Goal: Task Accomplishment & Management: Complete application form

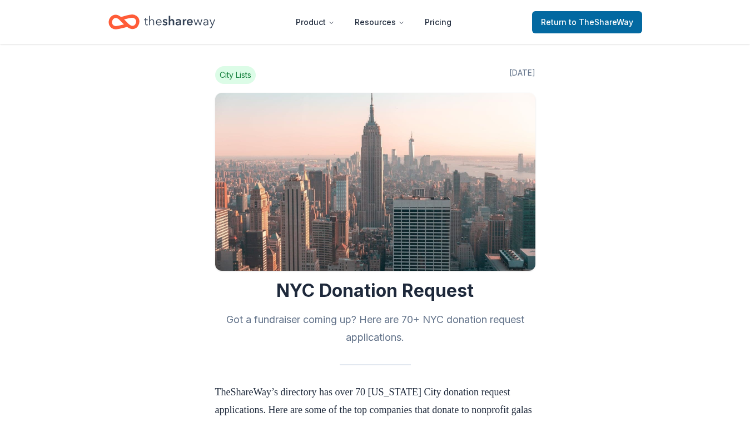
scroll to position [556, 0]
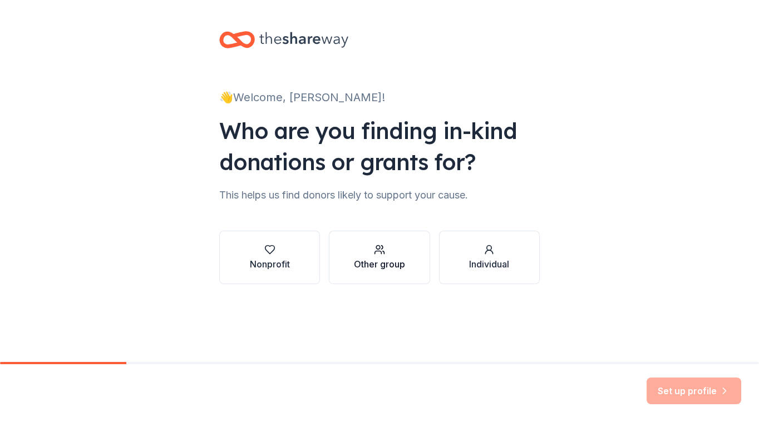
click at [383, 256] on div "Other group" at bounding box center [379, 257] width 51 height 27
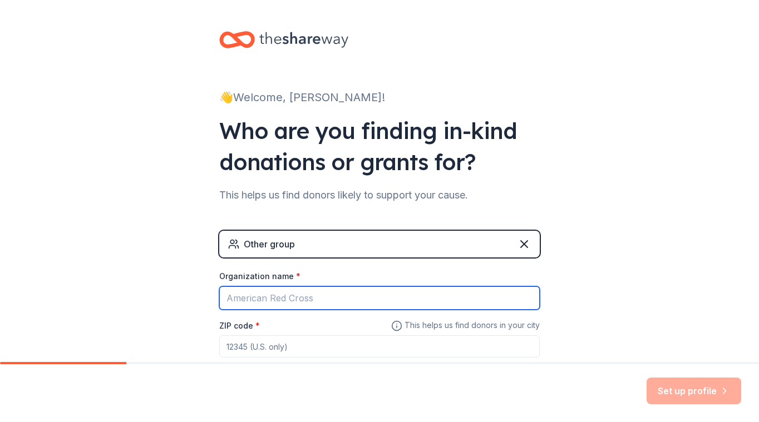
click at [286, 299] on input "Organization name *" at bounding box center [379, 297] width 320 height 23
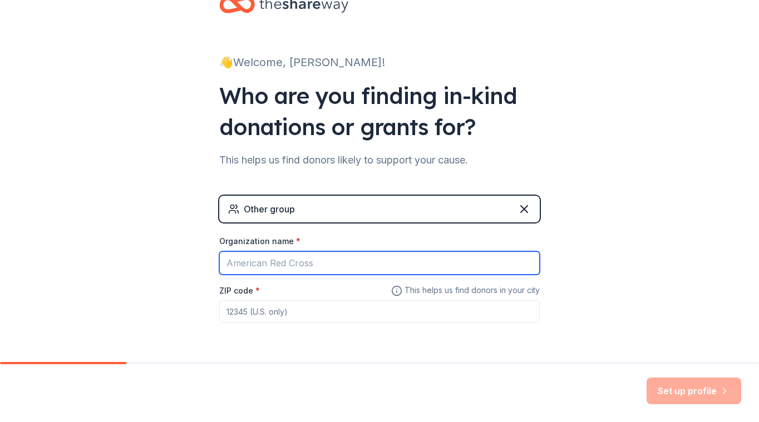
scroll to position [71, 0]
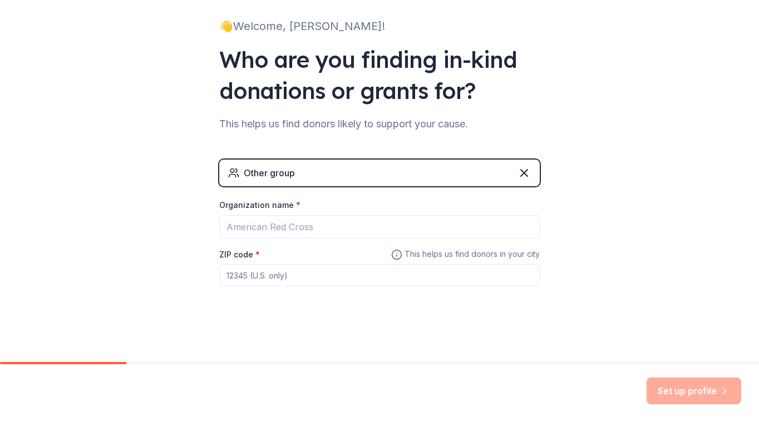
click at [306, 172] on div "Other group" at bounding box center [379, 173] width 320 height 27
click at [518, 174] on icon at bounding box center [523, 172] width 13 height 13
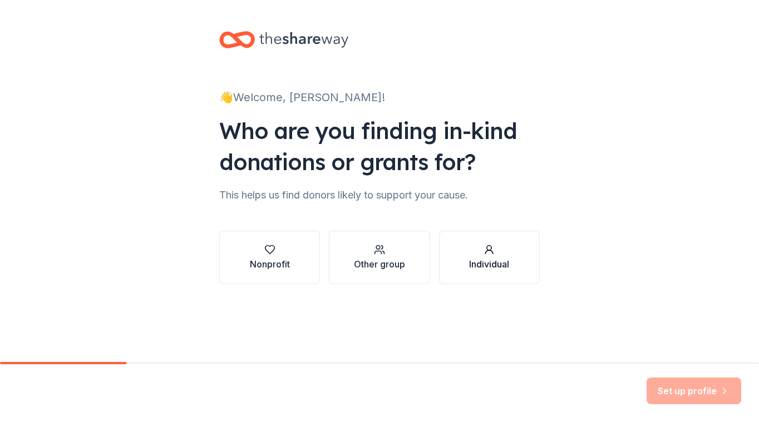
click at [496, 256] on div "Individual" at bounding box center [489, 257] width 40 height 27
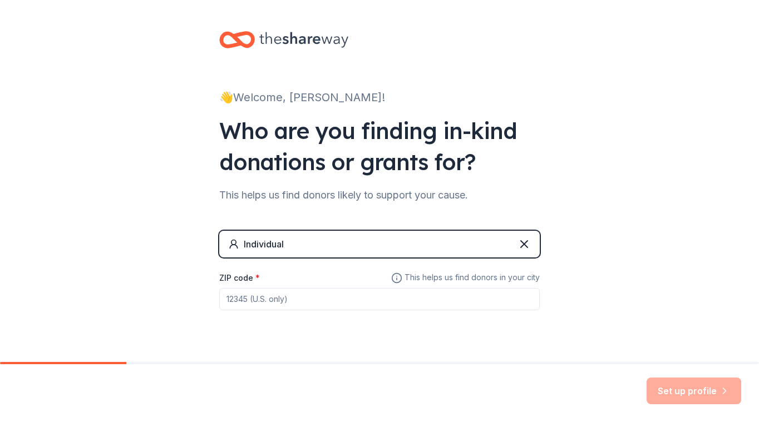
click at [469, 248] on div "Individual" at bounding box center [379, 244] width 320 height 27
click at [518, 234] on div "Individual" at bounding box center [379, 244] width 320 height 27
click at [520, 247] on icon at bounding box center [523, 244] width 13 height 13
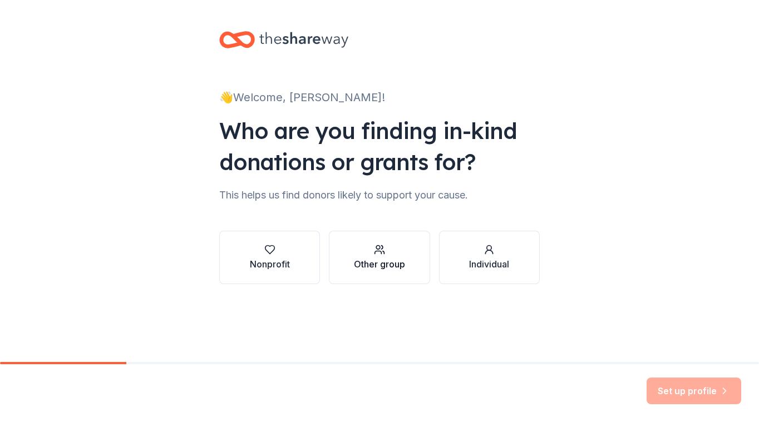
click at [389, 258] on div "Other group" at bounding box center [379, 264] width 51 height 13
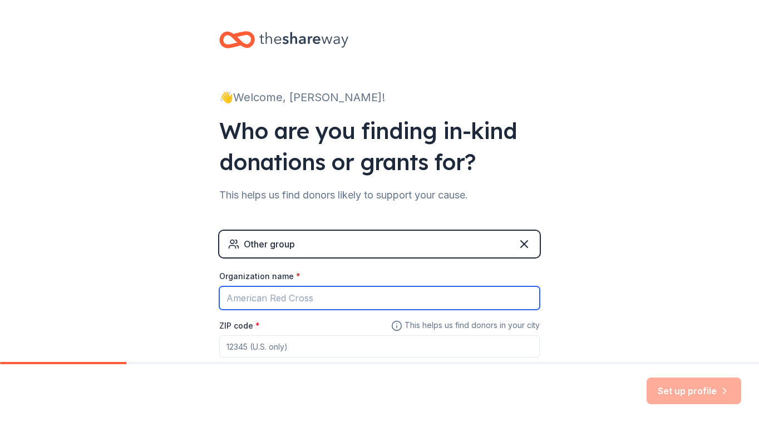
click at [265, 301] on input "Organization name *" at bounding box center [379, 297] width 320 height 23
type input "St Ephrem Cath"
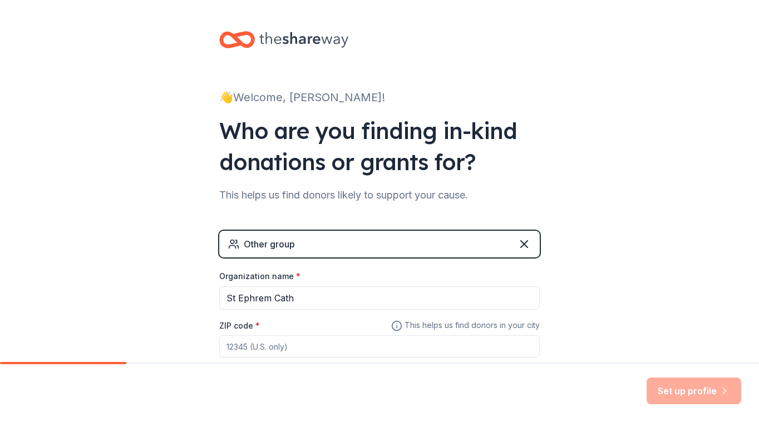
click at [626, 175] on div "👋 Welcome, Dianna! Who are you finding in-kind donations or grants for? This he…" at bounding box center [379, 216] width 759 height 433
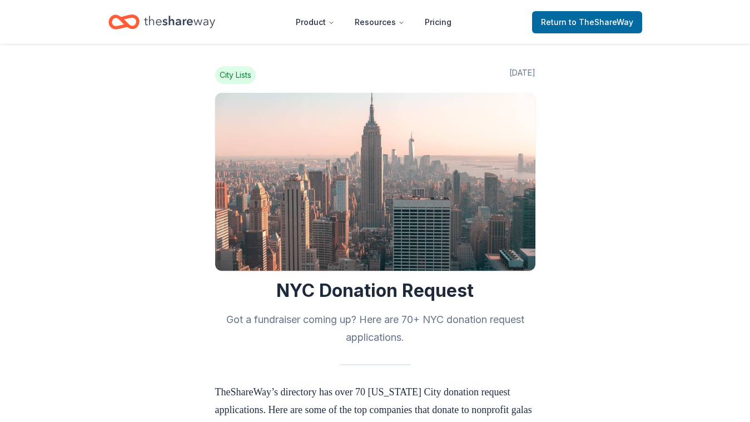
scroll to position [518, 0]
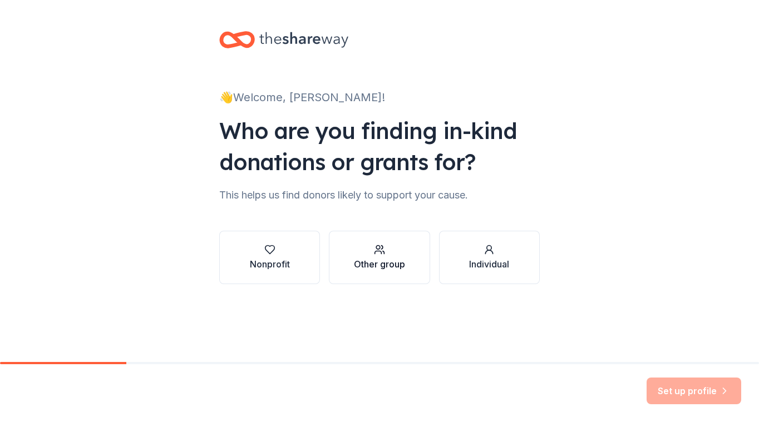
click at [390, 257] on div "Other group" at bounding box center [379, 257] width 51 height 27
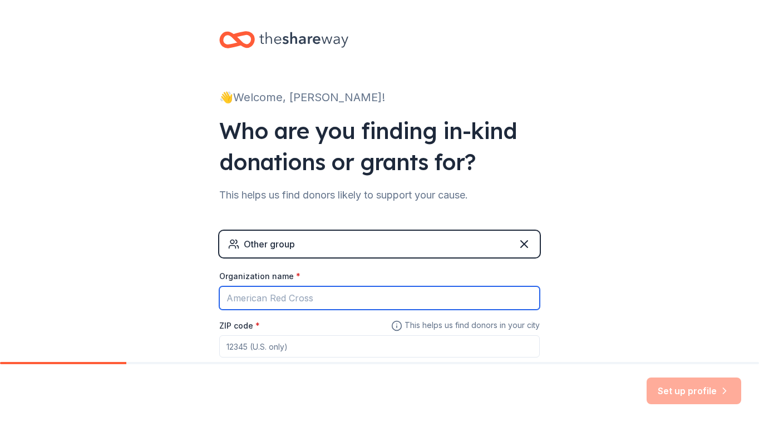
click at [253, 303] on input "Organization name *" at bounding box center [379, 297] width 320 height 23
type input "St Ephrem Catholic Academy"
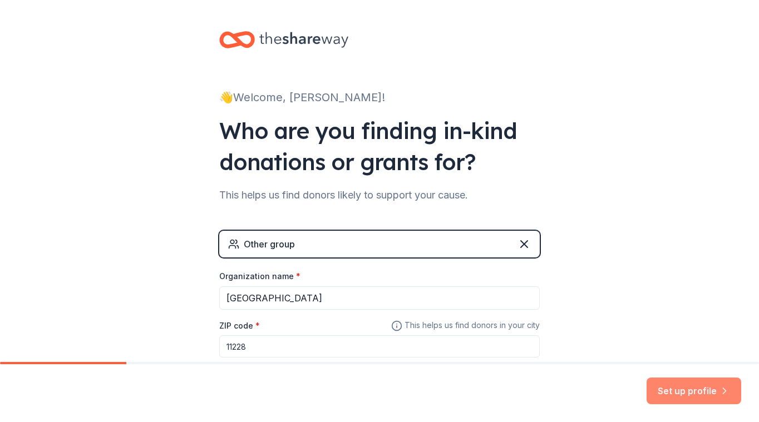
type input "11228"
click at [709, 399] on button "Set up profile" at bounding box center [693, 391] width 95 height 27
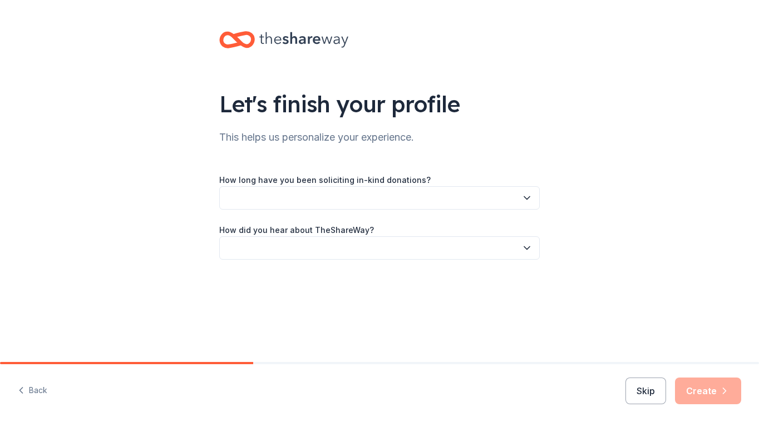
click at [336, 203] on button "button" at bounding box center [379, 197] width 320 height 23
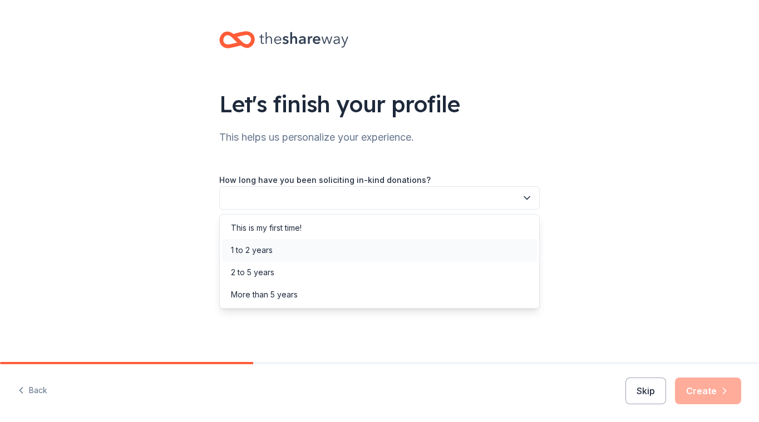
click at [303, 249] on div "1 to 2 years" at bounding box center [379, 250] width 315 height 22
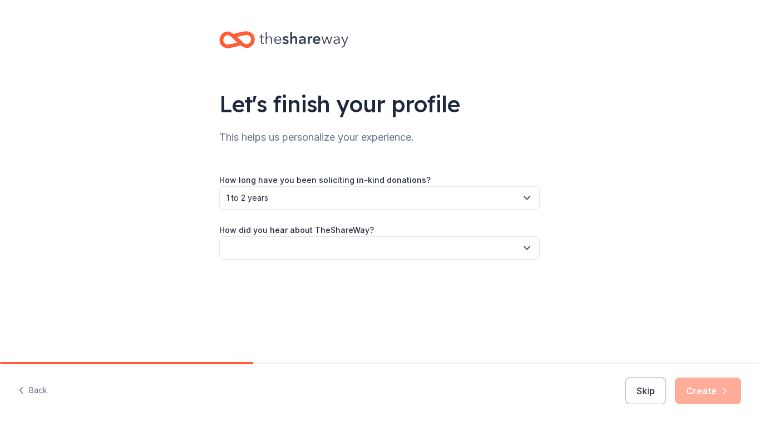
click at [294, 202] on span "1 to 2 years" at bounding box center [371, 197] width 290 height 13
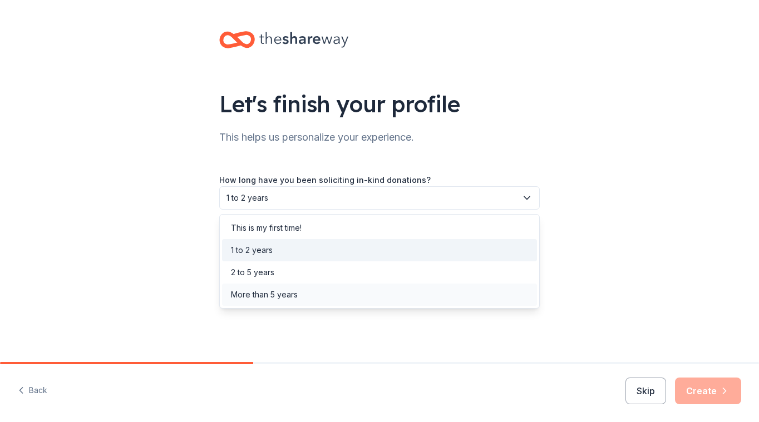
click at [276, 303] on div "More than 5 years" at bounding box center [379, 295] width 315 height 22
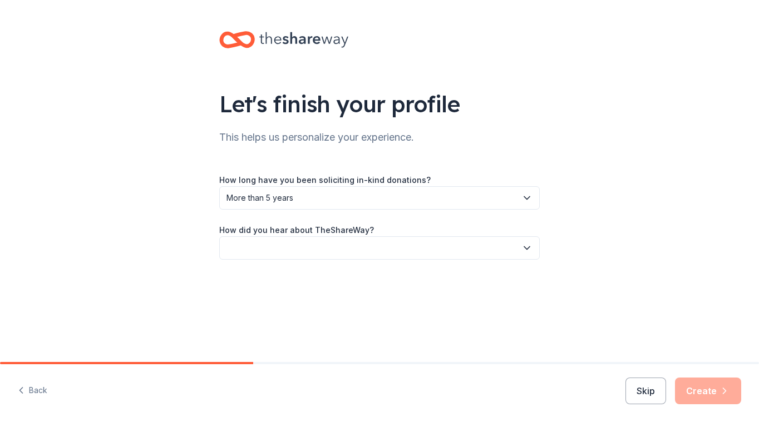
click at [293, 243] on button "button" at bounding box center [379, 247] width 320 height 23
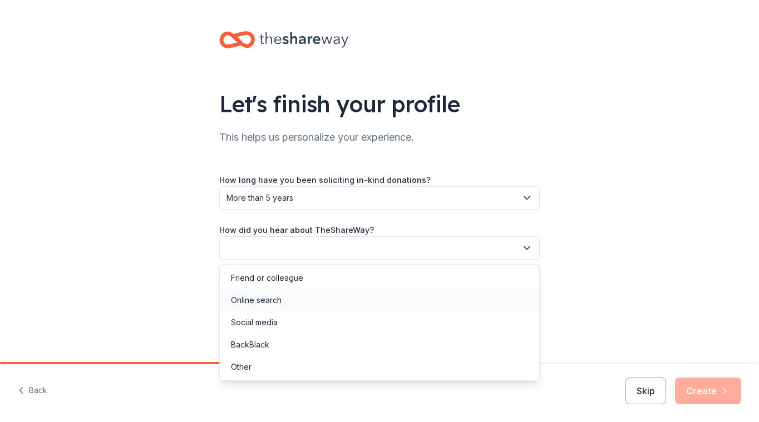
click at [272, 303] on div "Online search" at bounding box center [256, 300] width 51 height 13
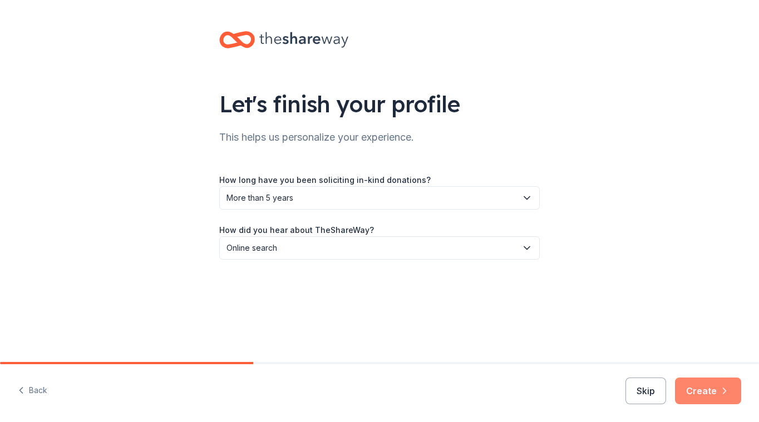
click at [725, 399] on button "Create" at bounding box center [708, 391] width 66 height 27
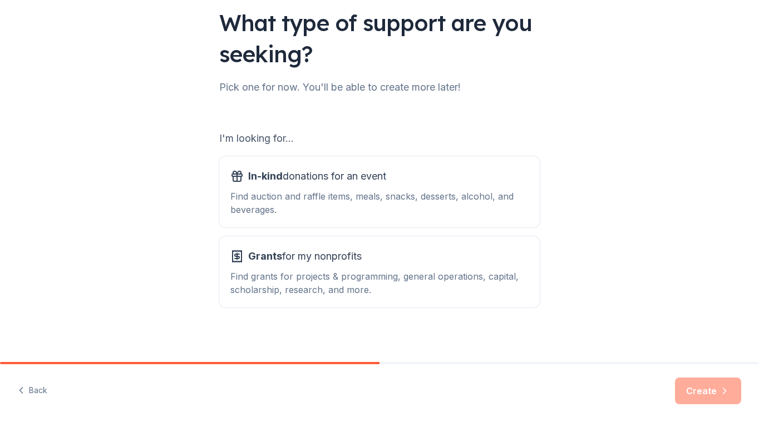
scroll to position [87, 0]
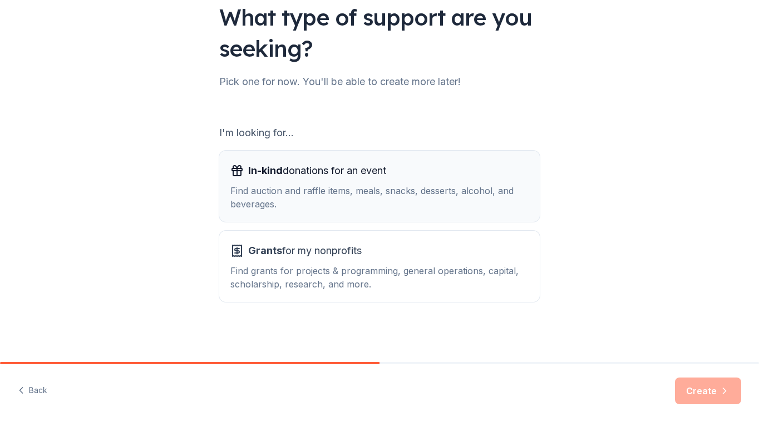
click at [383, 182] on div "In-kind donations for an event Find auction and raffle items, meals, snacks, de…" at bounding box center [379, 186] width 298 height 49
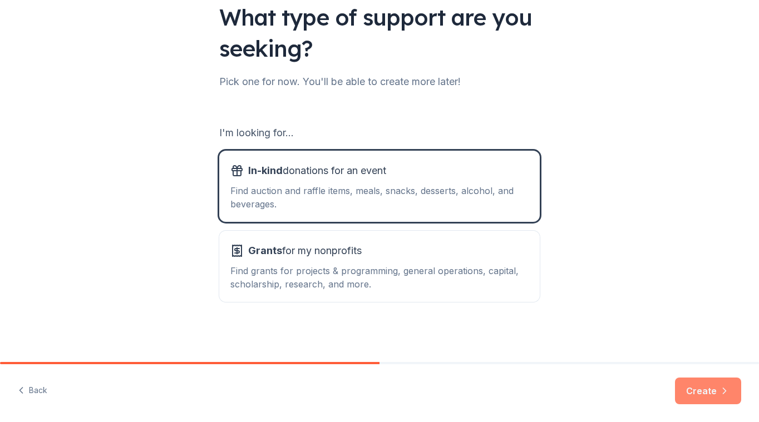
click at [690, 384] on button "Create" at bounding box center [708, 391] width 66 height 27
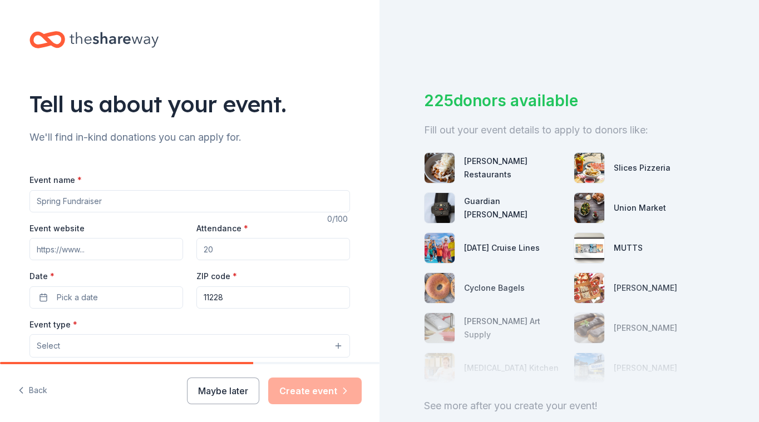
click at [120, 202] on input "Event name *" at bounding box center [189, 201] width 320 height 22
type input "Mother & Son Basketball"
type input "6912 12TH AVE"
click at [106, 196] on input "Mother & Son Basketball" at bounding box center [189, 201] width 320 height 22
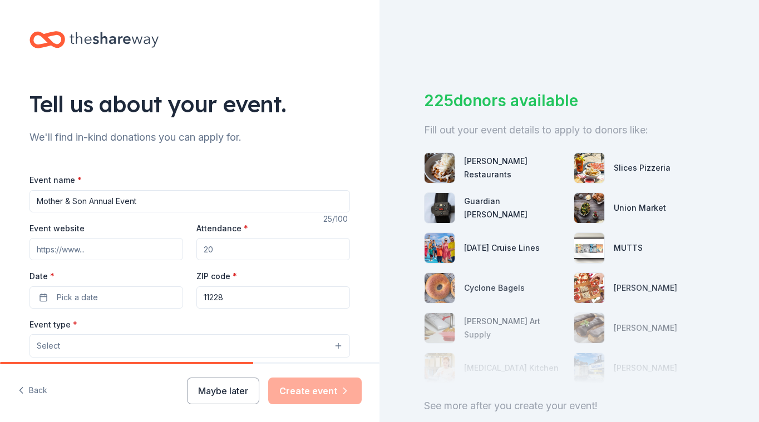
type input "Mother & Son Annual Event"
click at [269, 253] on input "Attendance *" at bounding box center [273, 249] width 154 height 22
type input "120"
click at [30, 293] on button "Pick a date" at bounding box center [106, 297] width 154 height 22
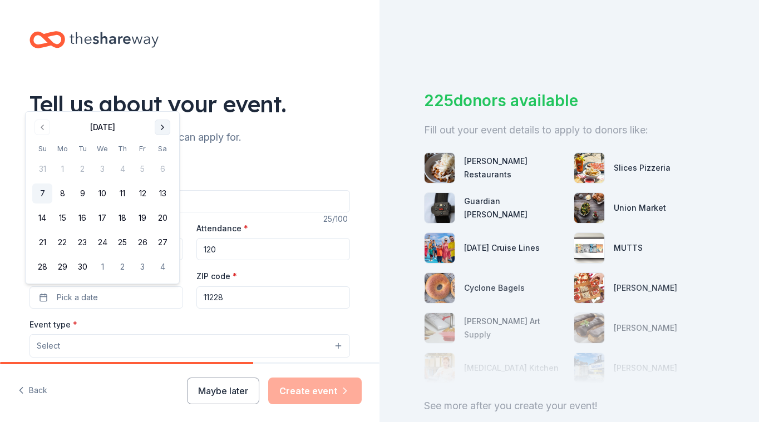
click at [165, 128] on button "Go to next month" at bounding box center [163, 128] width 16 height 16
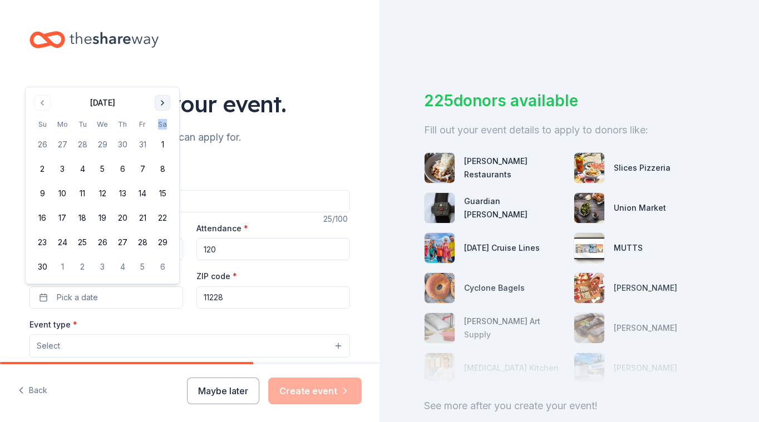
click at [165, 128] on th "Sa" at bounding box center [162, 124] width 20 height 12
drag, startPoint x: 165, startPoint y: 128, endPoint x: 162, endPoint y: 107, distance: 20.7
click at [162, 108] on div "November 2025 Su Mo Tu We Th Fr Sa 26 27 28 29 30 31 1 2 3 4 5 6 7 8 9 10 11 12…" at bounding box center [102, 185] width 140 height 183
click at [162, 107] on button "Go to next month" at bounding box center [163, 103] width 16 height 16
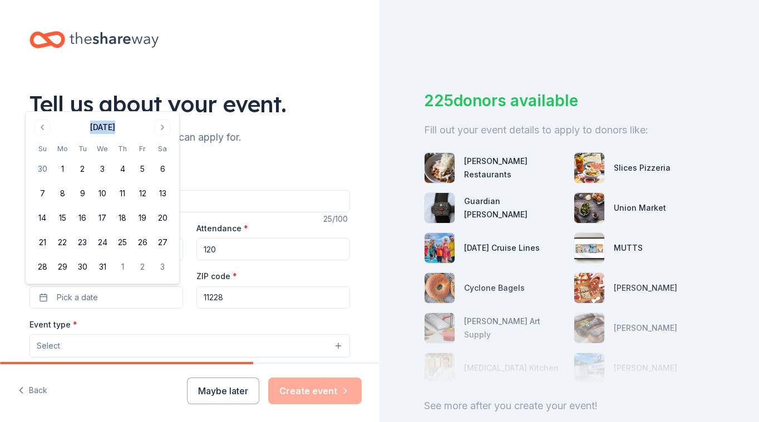
click at [162, 106] on div "Tell us about your event." at bounding box center [189, 103] width 320 height 31
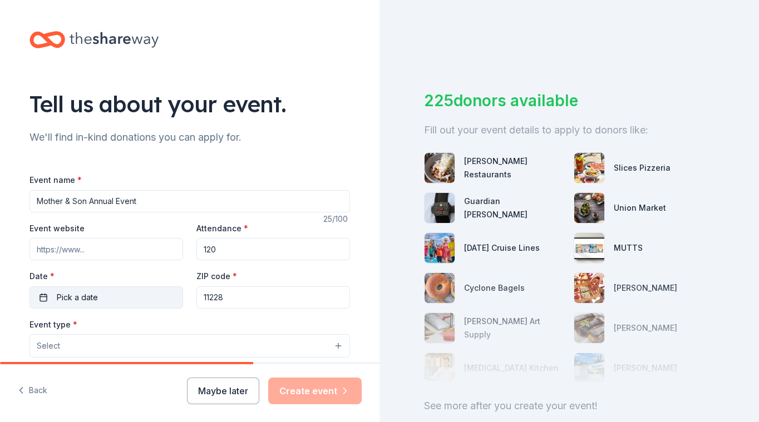
click at [59, 295] on span "Pick a date" at bounding box center [77, 297] width 41 height 13
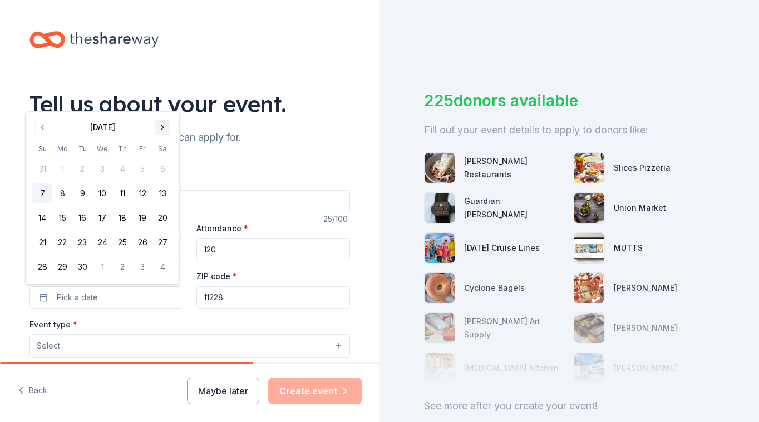
click at [166, 132] on button "Go to next month" at bounding box center [163, 128] width 16 height 16
click at [164, 129] on button "Go to next month" at bounding box center [163, 128] width 16 height 16
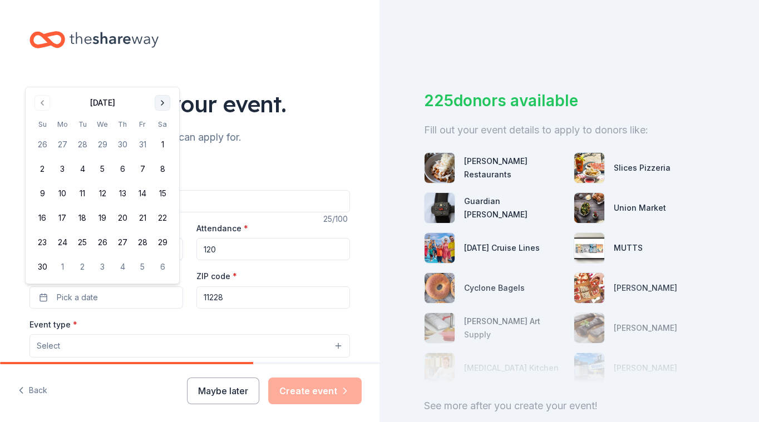
click at [161, 105] on button "Go to next month" at bounding box center [163, 103] width 16 height 16
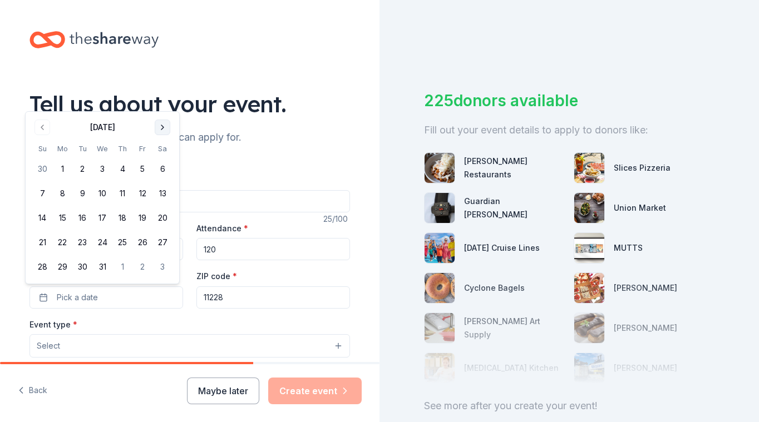
click at [160, 133] on button "Go to next month" at bounding box center [163, 128] width 16 height 16
click at [135, 192] on button "9" at bounding box center [142, 194] width 20 height 20
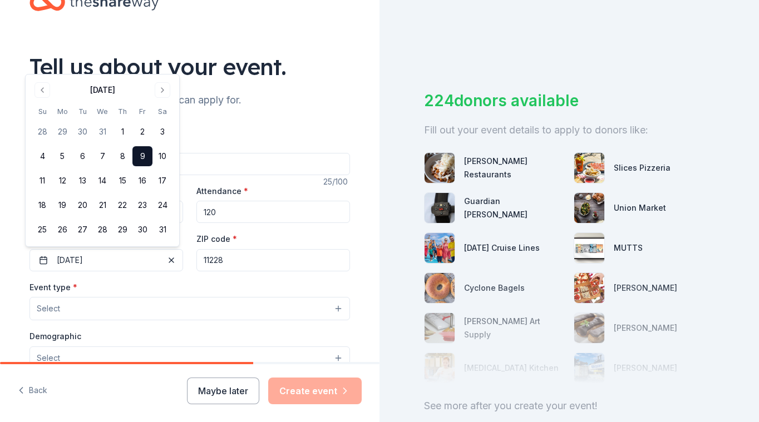
scroll to position [111, 0]
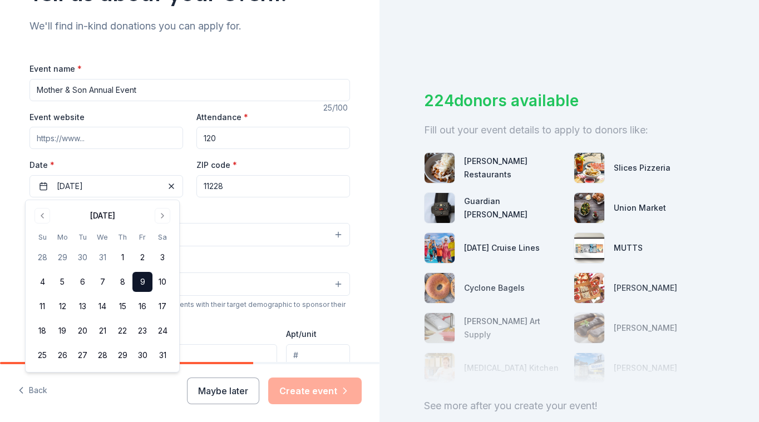
click at [6, 221] on div "Tell us about your event. We'll find in-kind donations you can apply for. Event…" at bounding box center [189, 259] width 379 height 740
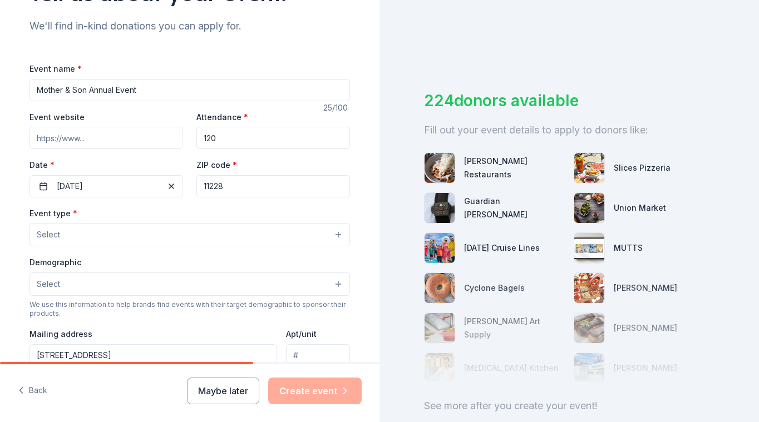
click at [75, 234] on button "Select" at bounding box center [189, 234] width 320 height 23
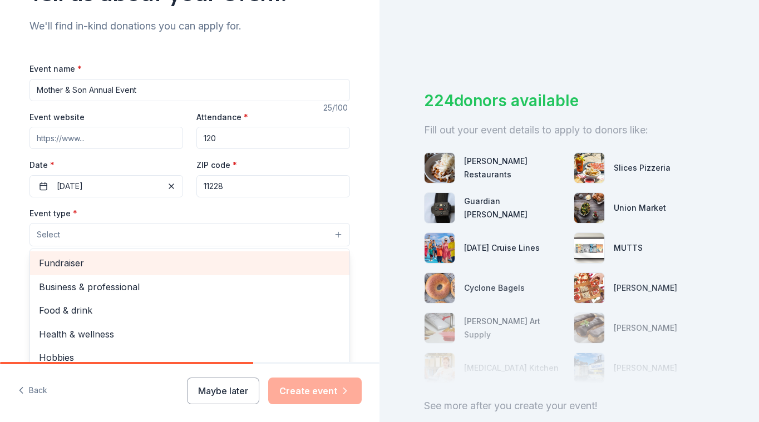
click at [95, 262] on span "Fundraiser" at bounding box center [189, 263] width 301 height 14
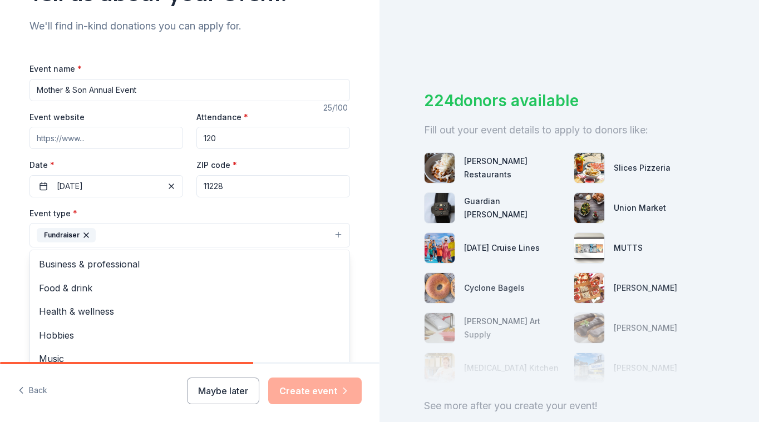
click at [6, 285] on div "Tell us about your event. We'll find in-kind donations you can apply for. Event…" at bounding box center [189, 260] width 379 height 742
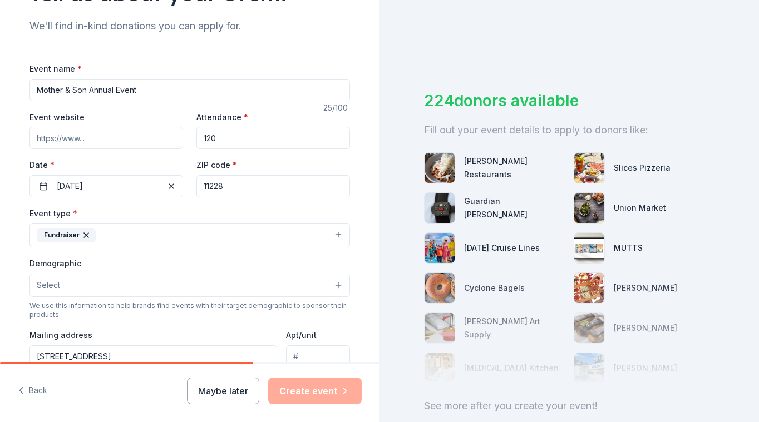
click at [77, 287] on button "Select" at bounding box center [189, 285] width 320 height 23
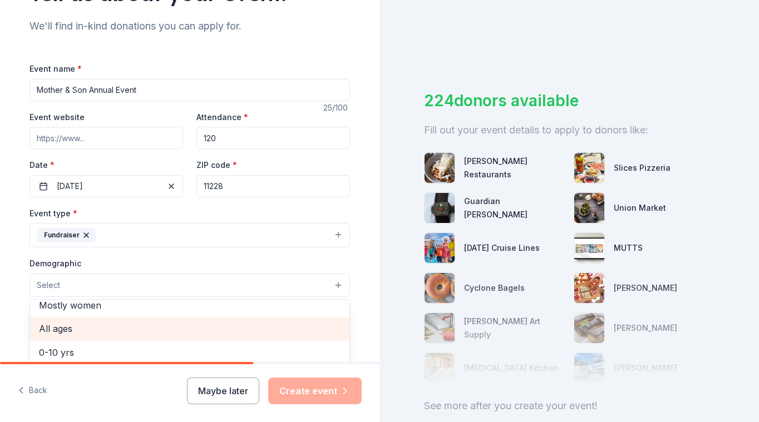
scroll to position [0, 0]
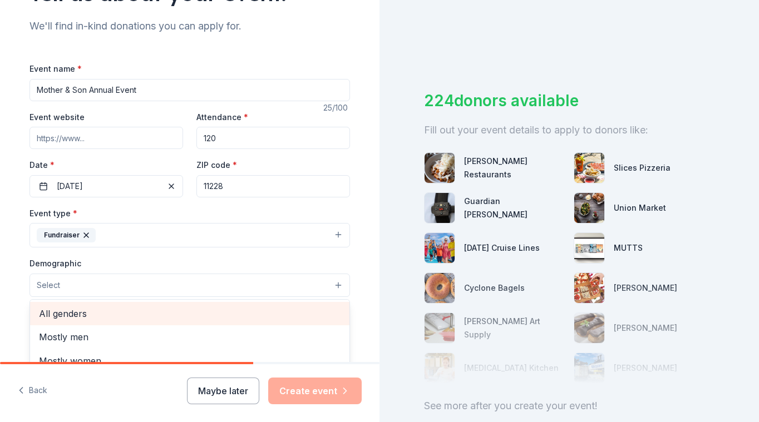
click at [95, 312] on span "All genders" at bounding box center [189, 314] width 301 height 14
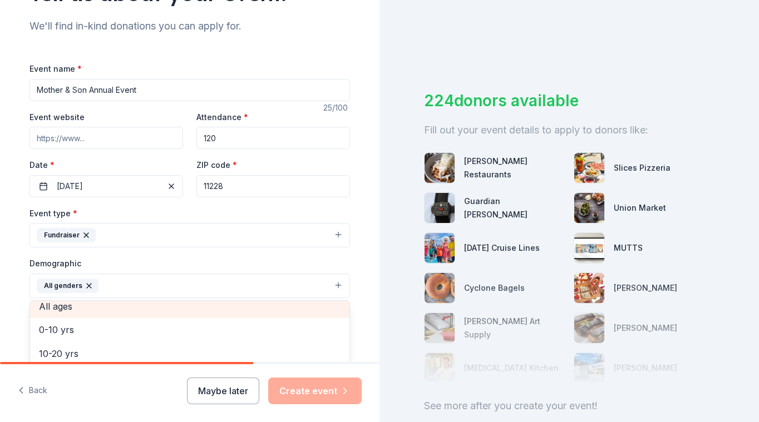
click at [71, 313] on span "All ages" at bounding box center [189, 306] width 301 height 14
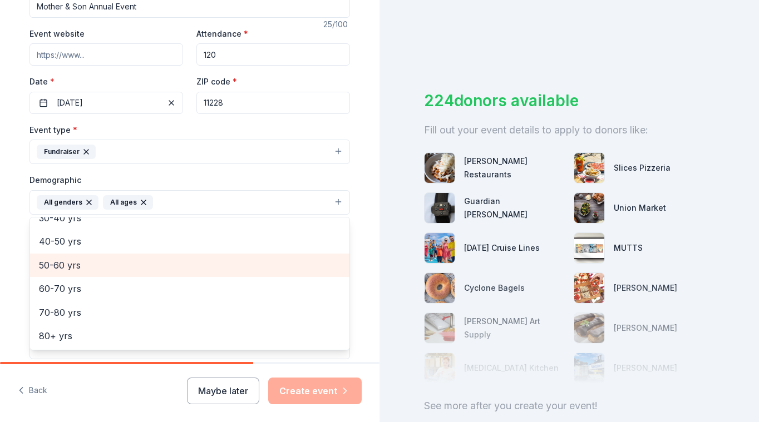
scroll to position [223, 0]
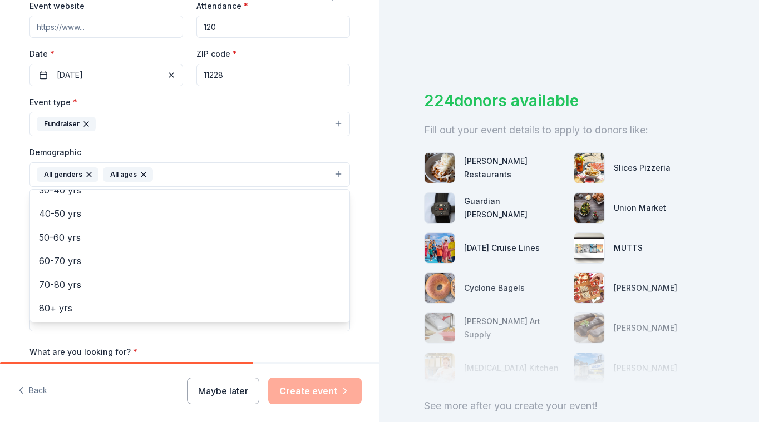
click at [5, 283] on div "Tell us about your event. We'll find in-kind donations you can apply for. Event…" at bounding box center [189, 148] width 379 height 743
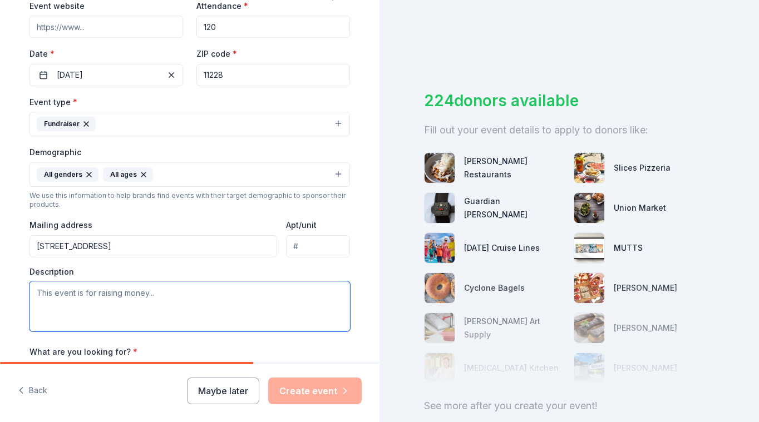
click at [82, 307] on textarea at bounding box center [189, 306] width 320 height 50
paste textarea "This is an annual event which affords an opportunity for our kids to enjoy some…"
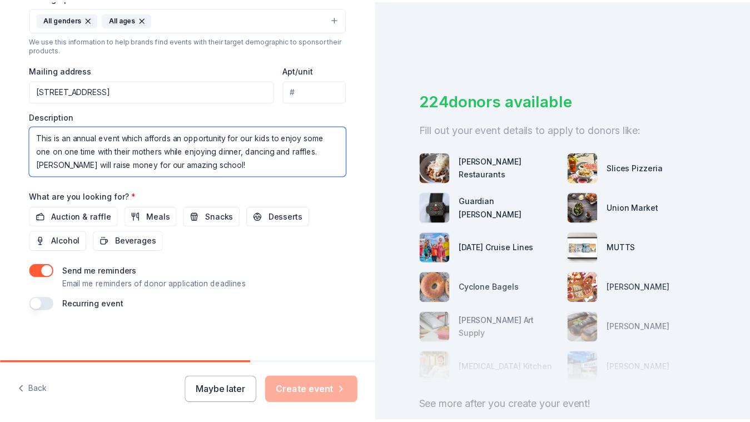
scroll to position [380, 0]
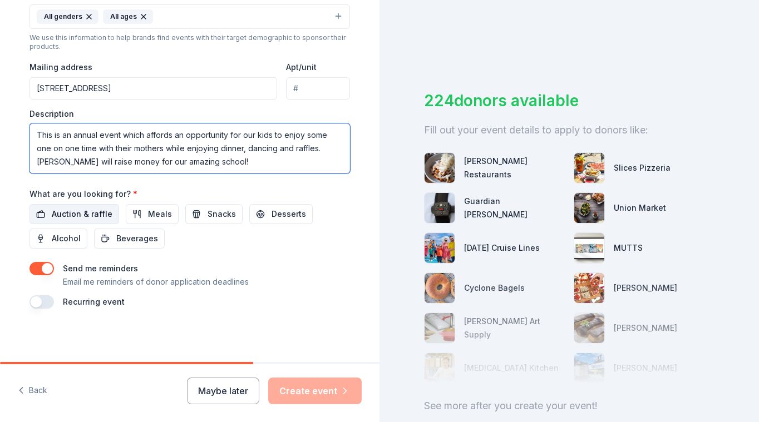
type textarea "This is an annual event which affords an opportunity for our kids to enjoy some…"
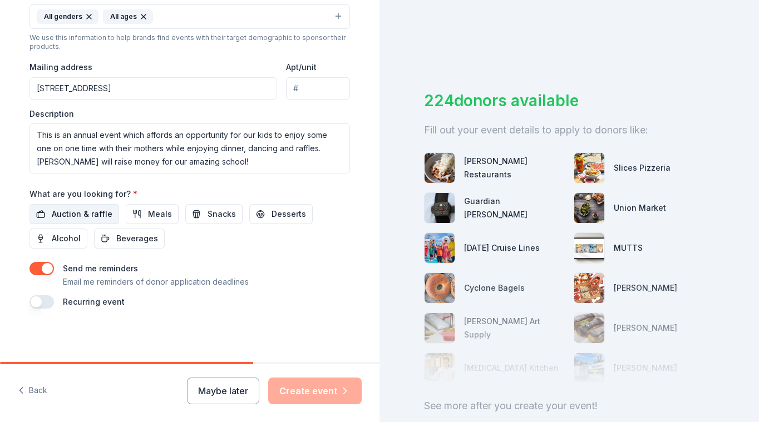
click at [82, 215] on span "Auction & raffle" at bounding box center [82, 213] width 61 height 13
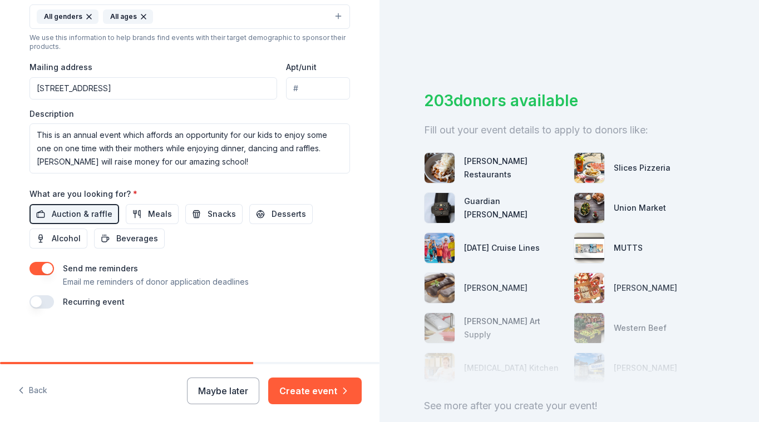
click at [42, 268] on button "button" at bounding box center [41, 268] width 24 height 13
click at [318, 392] on button "Create event" at bounding box center [314, 391] width 93 height 27
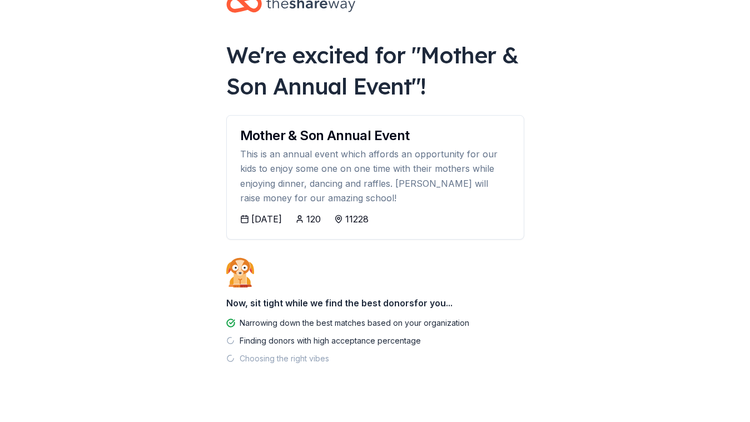
scroll to position [48, 0]
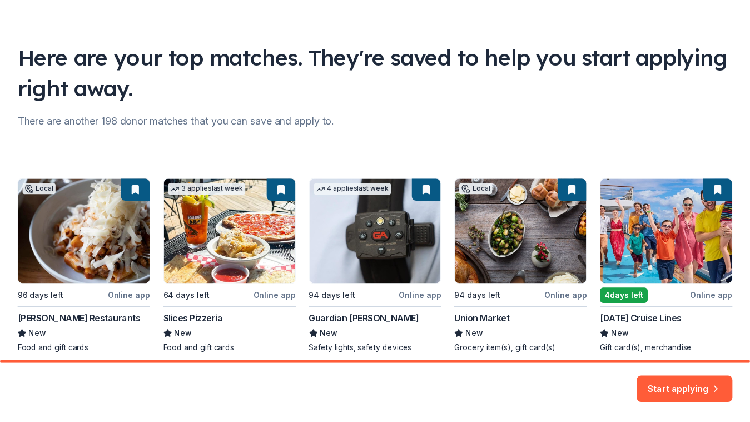
scroll to position [95, 0]
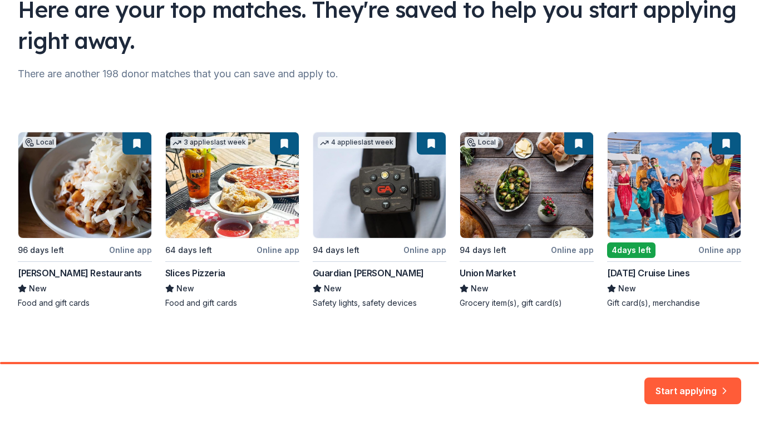
click at [689, 394] on button "Start applying" at bounding box center [692, 384] width 97 height 27
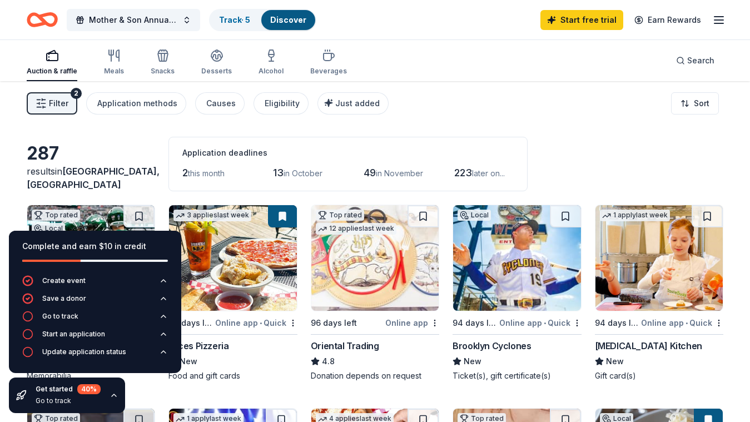
click at [629, 144] on div "287 results in Brooklyn, NY Application deadlines 2 this month 13 in October 49…" at bounding box center [375, 164] width 697 height 55
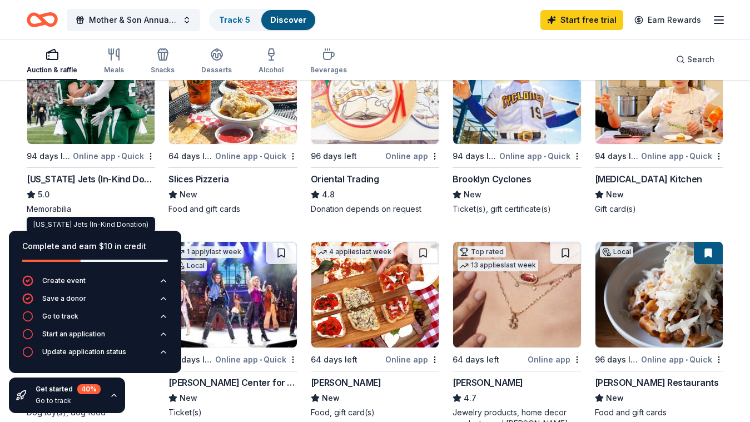
scroll to position [111, 0]
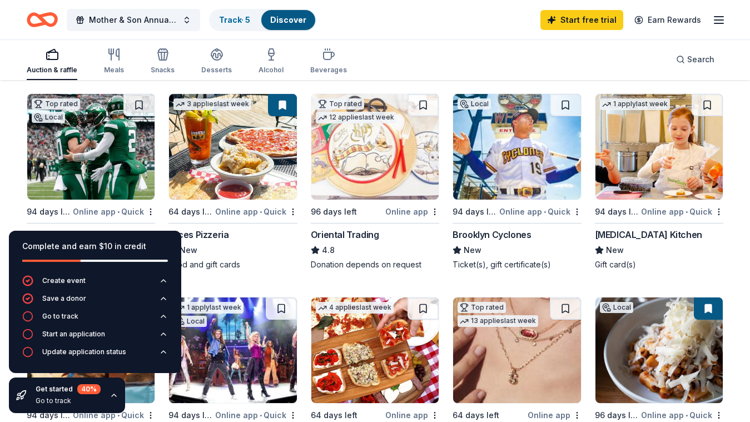
click at [127, 240] on div "Complete and earn $10 in credit" at bounding box center [95, 246] width 146 height 13
click at [279, 265] on div "Food and gift cards" at bounding box center [233, 264] width 128 height 11
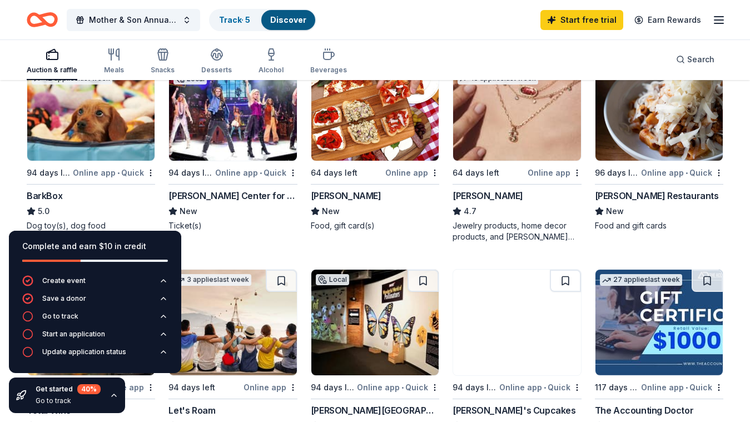
scroll to position [334, 0]
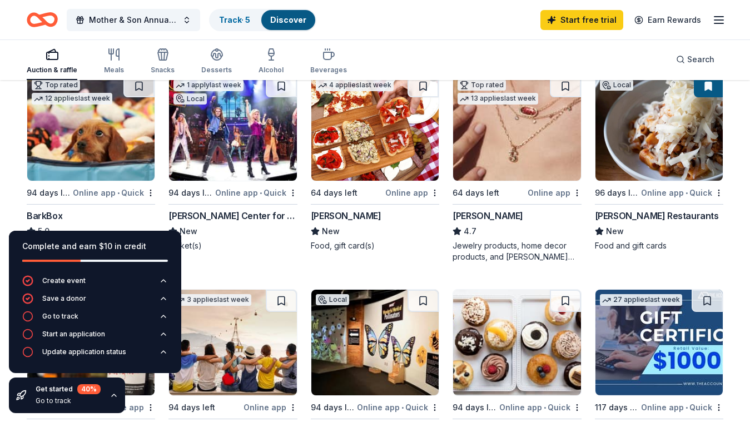
click at [561, 191] on div "Online app" at bounding box center [555, 193] width 54 height 14
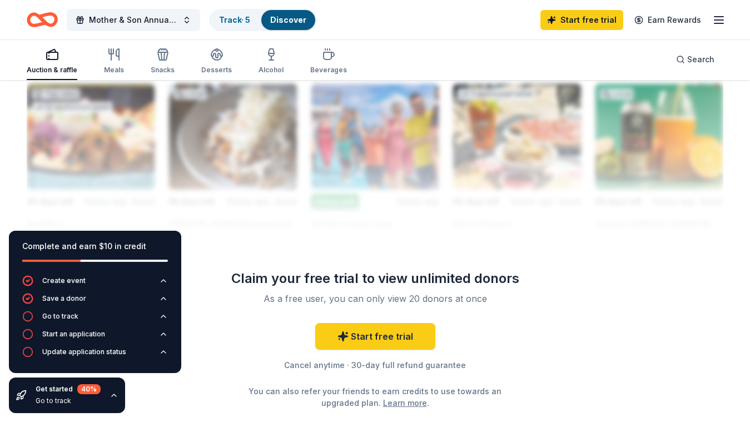
scroll to position [1001, 0]
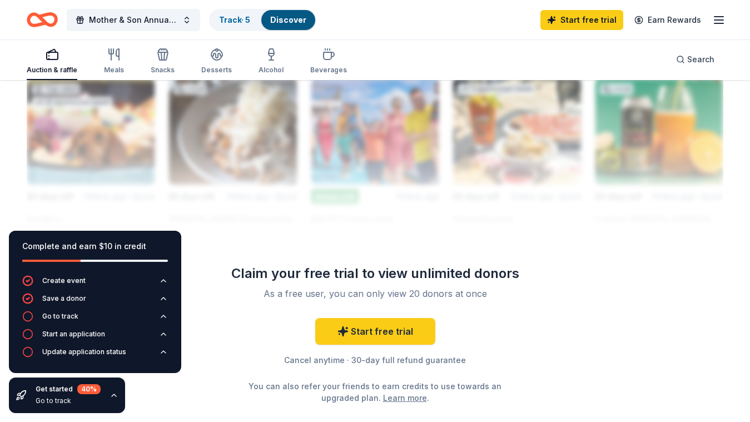
click at [722, 24] on icon "button" at bounding box center [719, 19] width 13 height 13
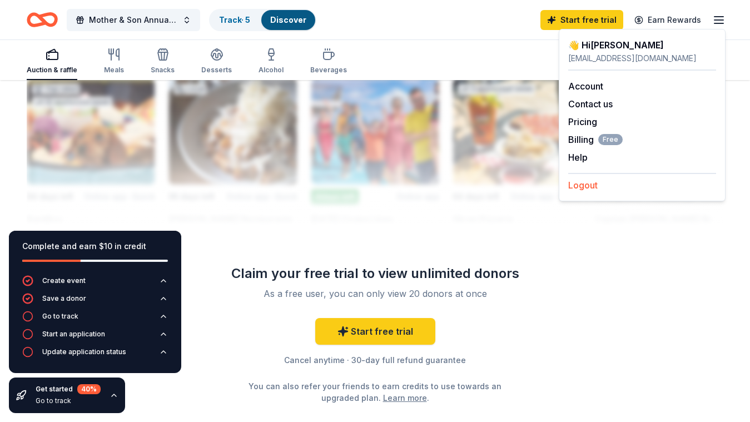
click at [586, 182] on button "Logout" at bounding box center [583, 185] width 29 height 13
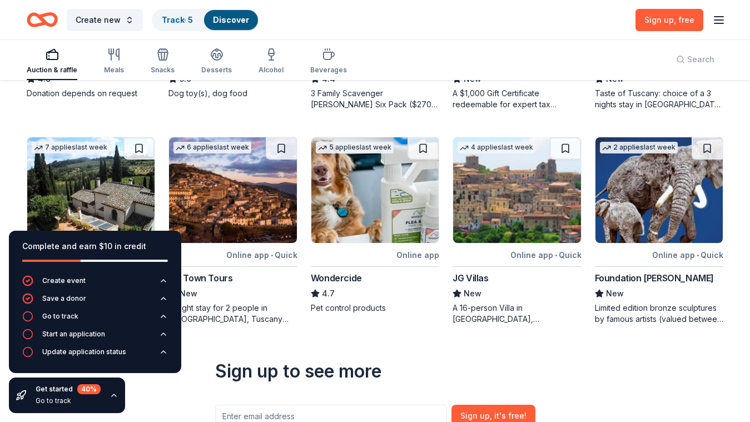
scroll to position [81, 0]
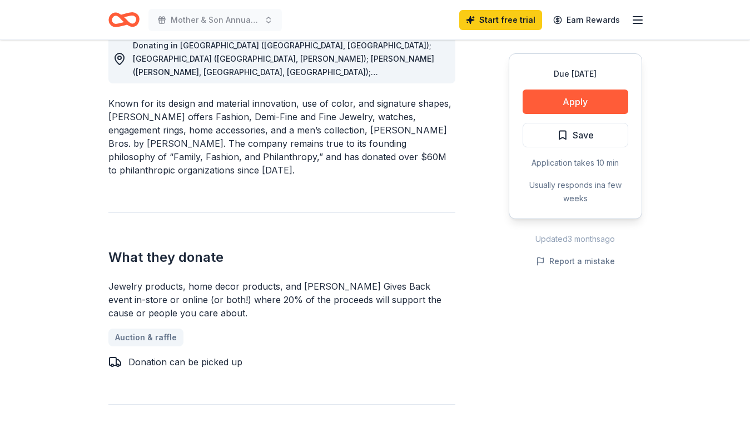
scroll to position [334, 0]
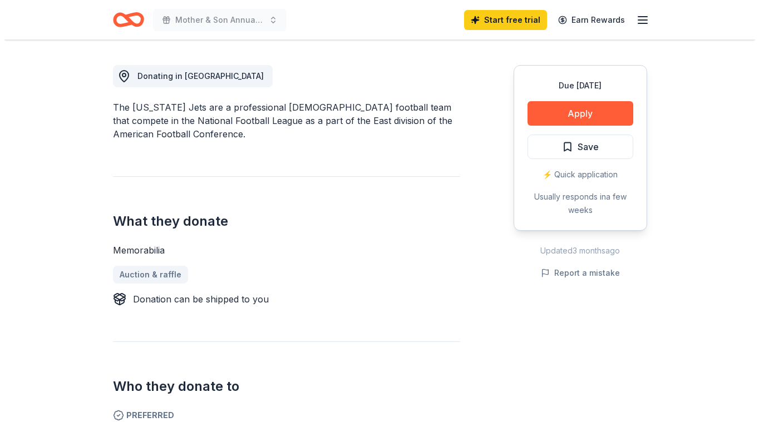
scroll to position [334, 0]
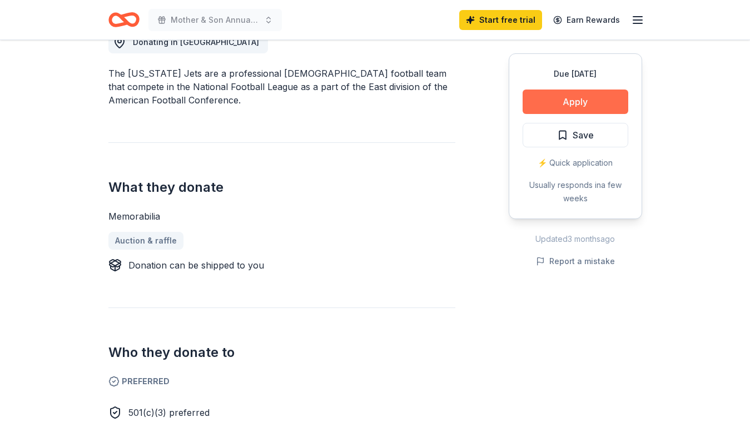
click at [563, 100] on button "Apply" at bounding box center [576, 102] width 106 height 24
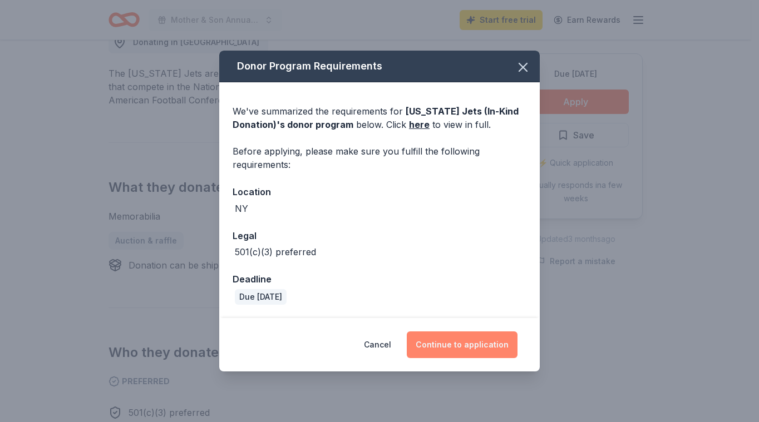
click at [485, 339] on button "Continue to application" at bounding box center [462, 345] width 111 height 27
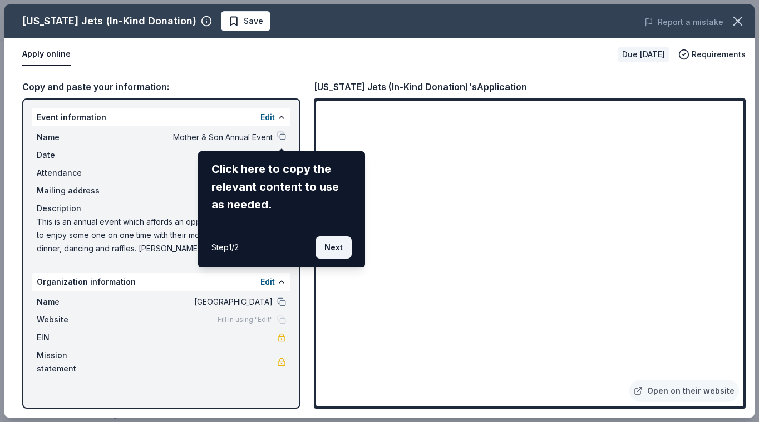
click at [336, 248] on button "Next" at bounding box center [333, 247] width 36 height 22
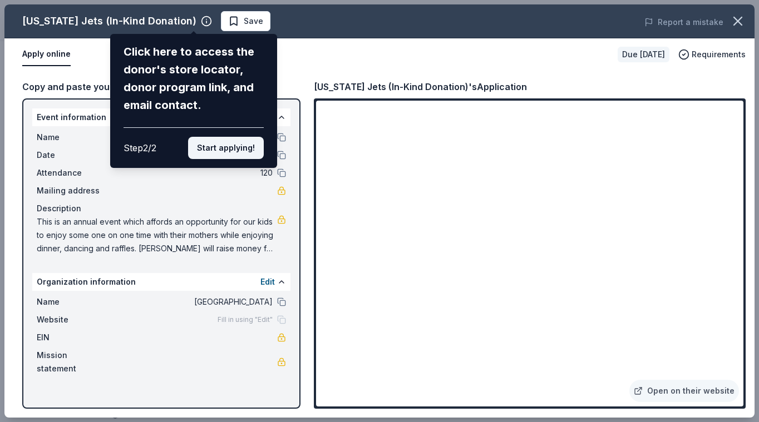
click at [226, 151] on button "Start applying!" at bounding box center [226, 148] width 76 height 22
